Goal: Check status: Check status

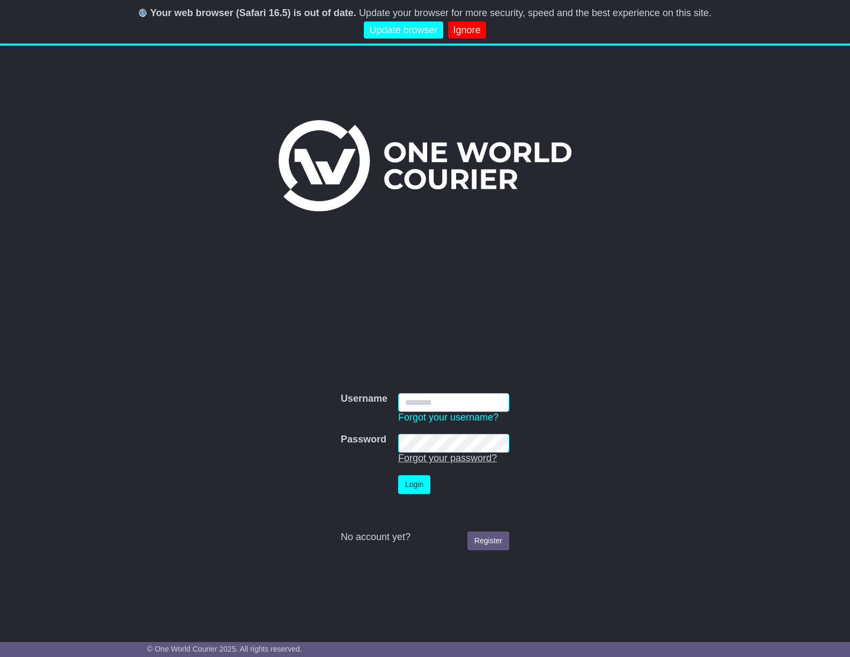
type input "**********"
click at [419, 485] on button "Login" at bounding box center [414, 485] width 32 height 19
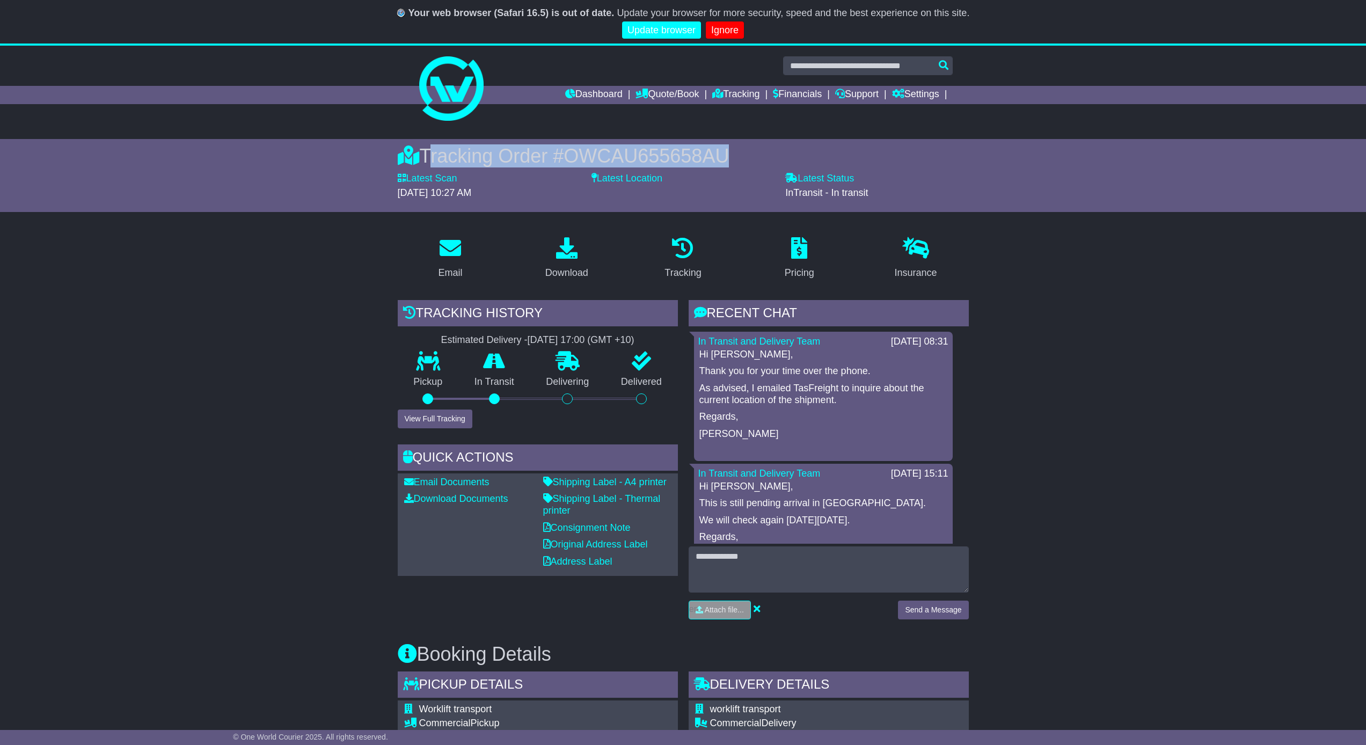
drag, startPoint x: 429, startPoint y: 153, endPoint x: 755, endPoint y: 163, distance: 326.5
click at [755, 163] on div "Tracking Order # OWCAU655658AU" at bounding box center [683, 155] width 571 height 23
copy div "Tracking Order # OWCAU655658AU"
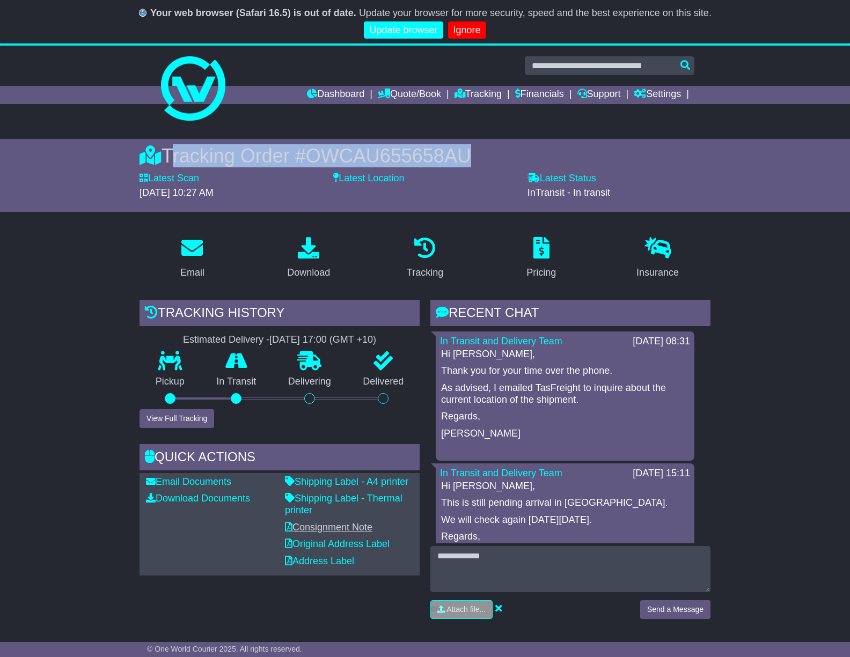
click at [319, 523] on link "Consignment Note" at bounding box center [328, 527] width 87 height 11
